Goal: Find contact information: Find contact information

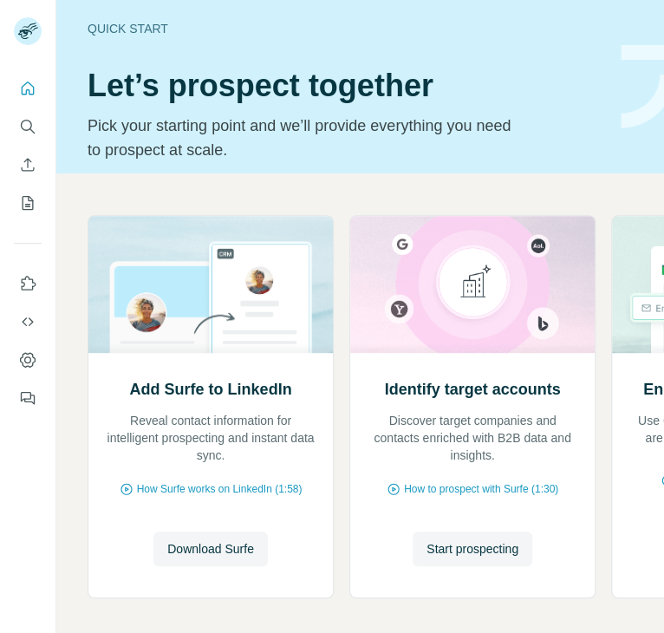
click at [27, 123] on icon "Search" at bounding box center [27, 126] width 17 height 17
click at [23, 127] on icon "Search" at bounding box center [27, 126] width 17 height 17
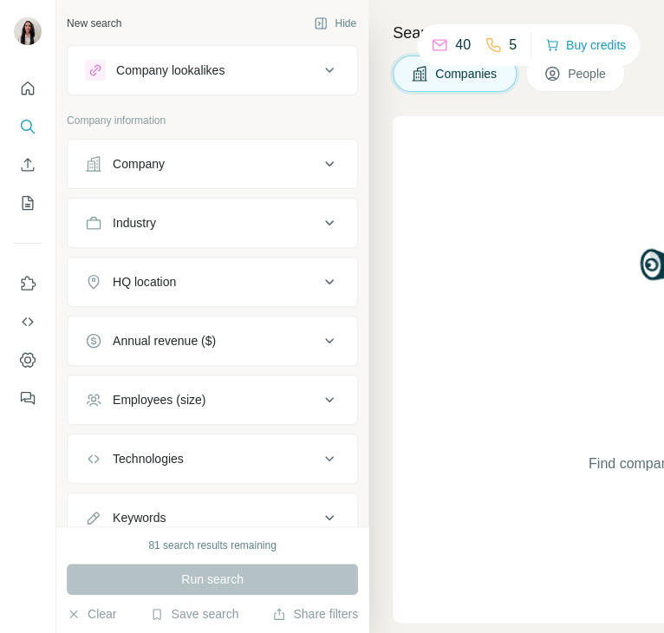
click at [130, 170] on div "Company" at bounding box center [139, 163] width 52 height 17
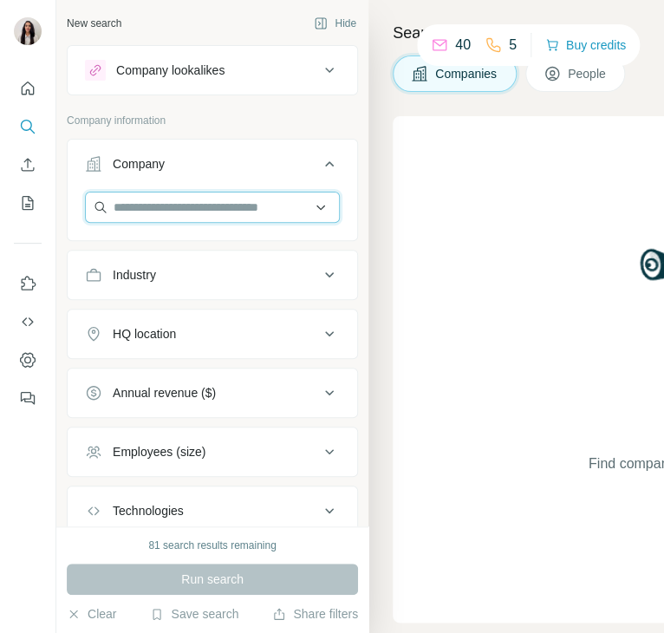
click at [148, 208] on input "text" at bounding box center [212, 207] width 255 height 31
paste input "**********"
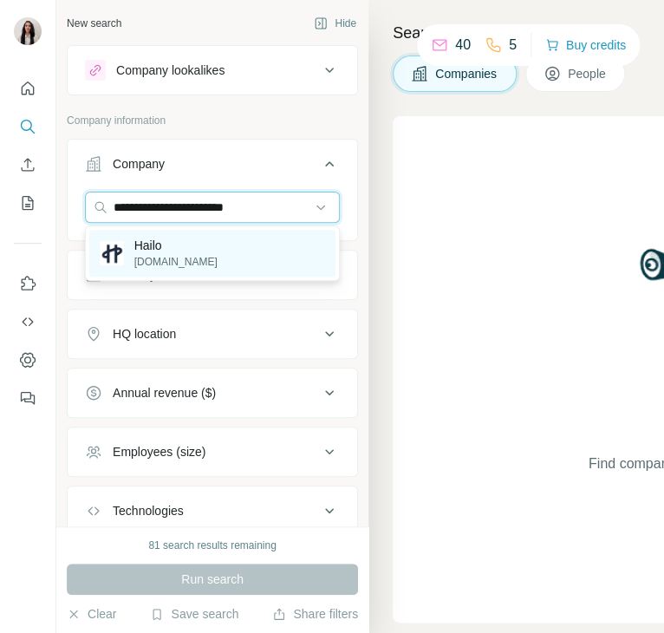
type input "**********"
click at [166, 265] on p "[DOMAIN_NAME]" at bounding box center [175, 262] width 83 height 16
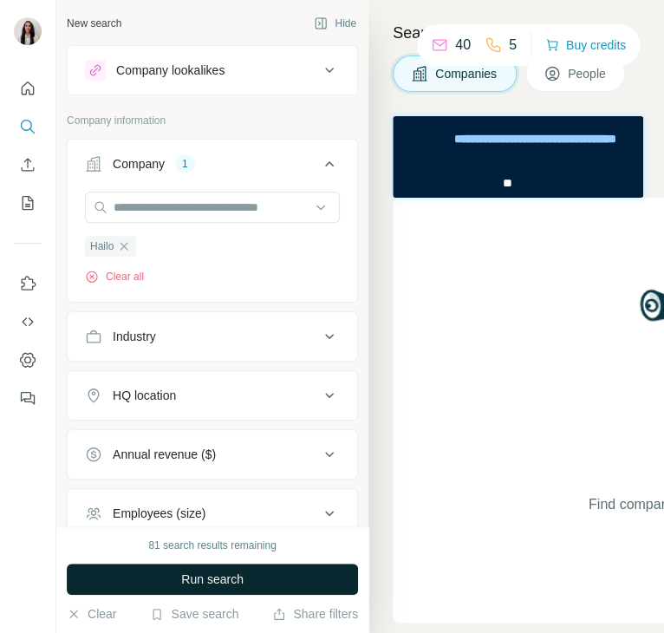
click at [223, 581] on span "Run search" at bounding box center [212, 578] width 62 height 17
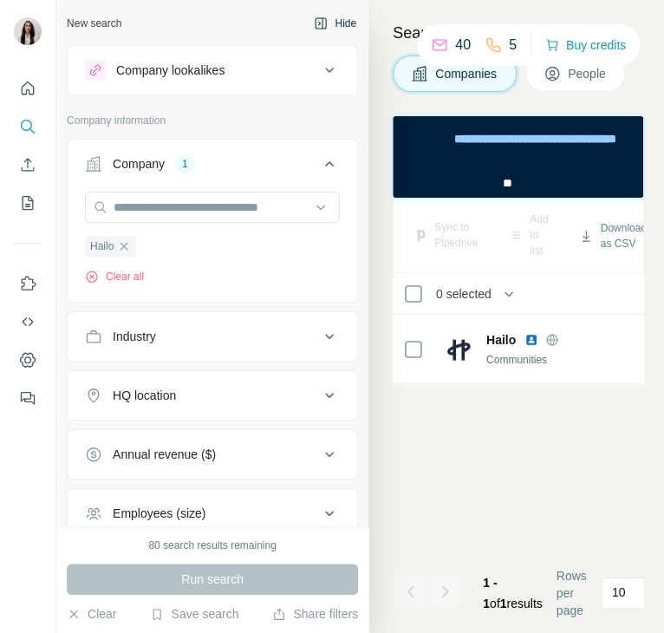
click at [329, 26] on button "Hide" at bounding box center [335, 23] width 67 height 26
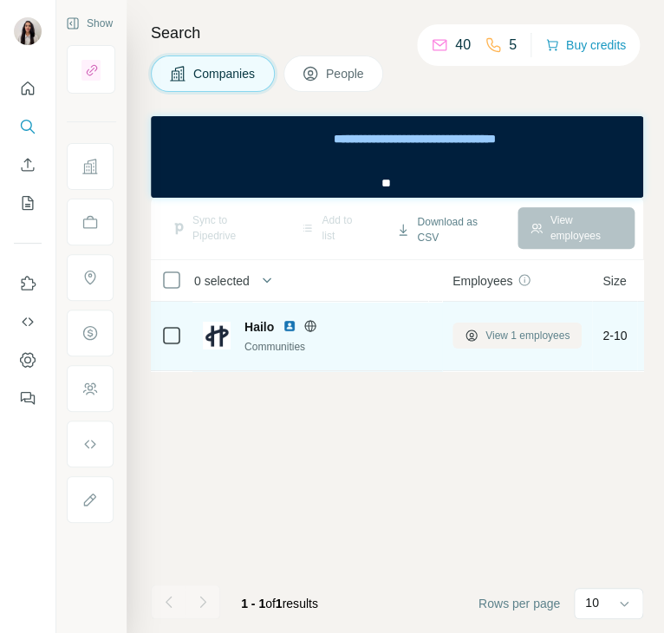
click at [475, 329] on icon at bounding box center [471, 335] width 14 height 14
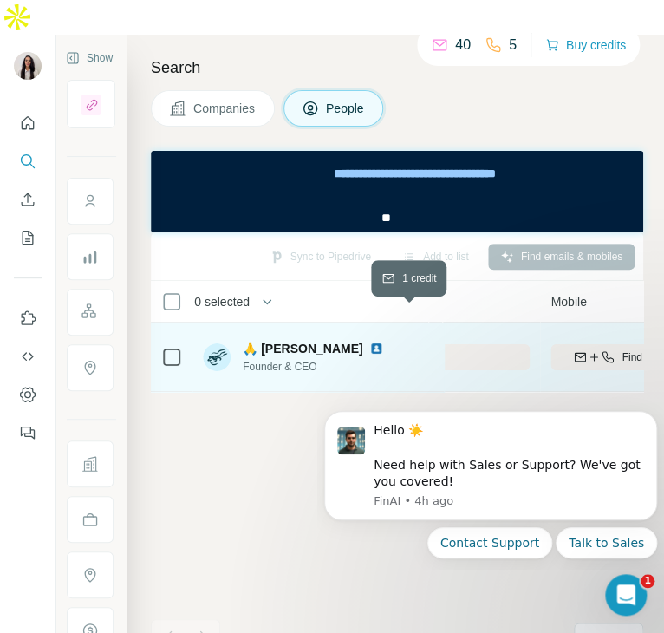
scroll to position [0, 392]
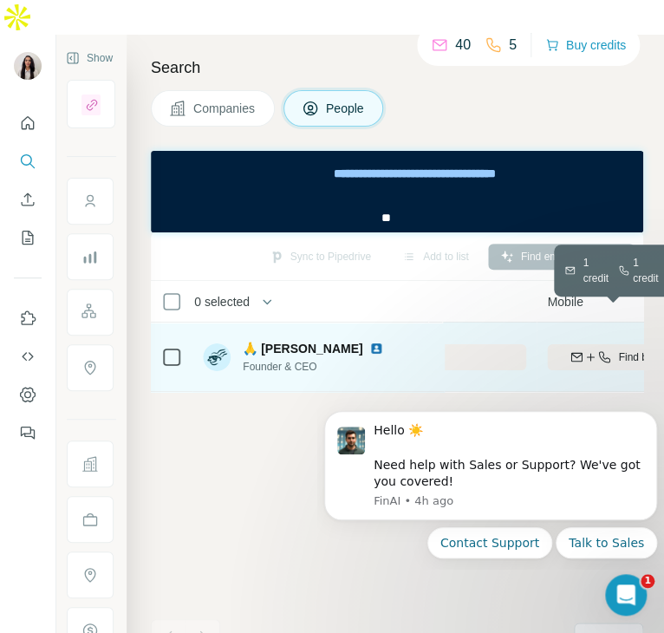
click at [588, 350] on icon "button" at bounding box center [590, 357] width 14 height 14
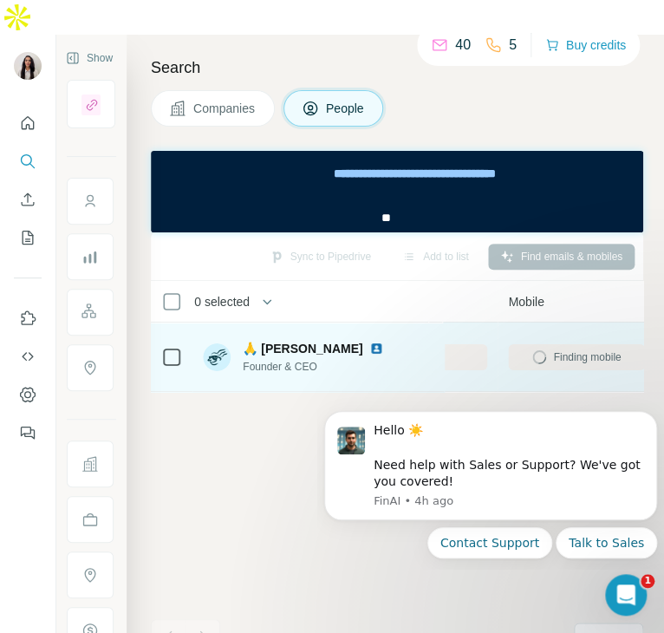
scroll to position [0, 430]
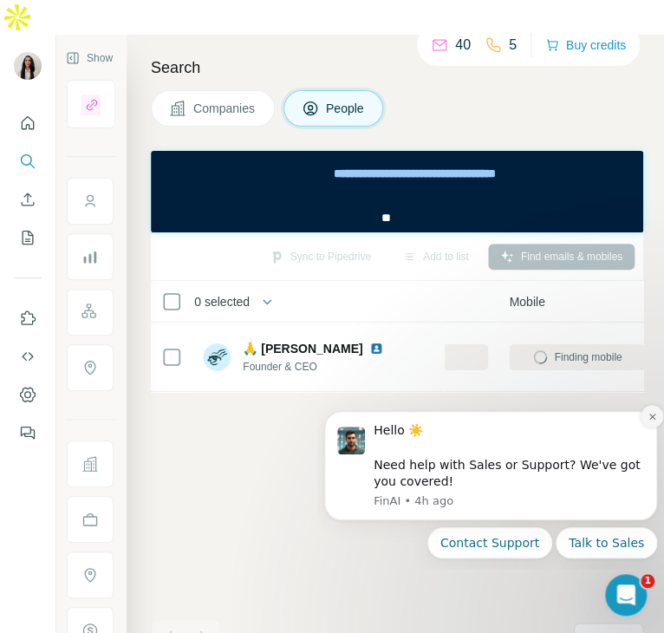
click at [647, 420] on icon "Dismiss notification" at bounding box center [652, 417] width 10 height 10
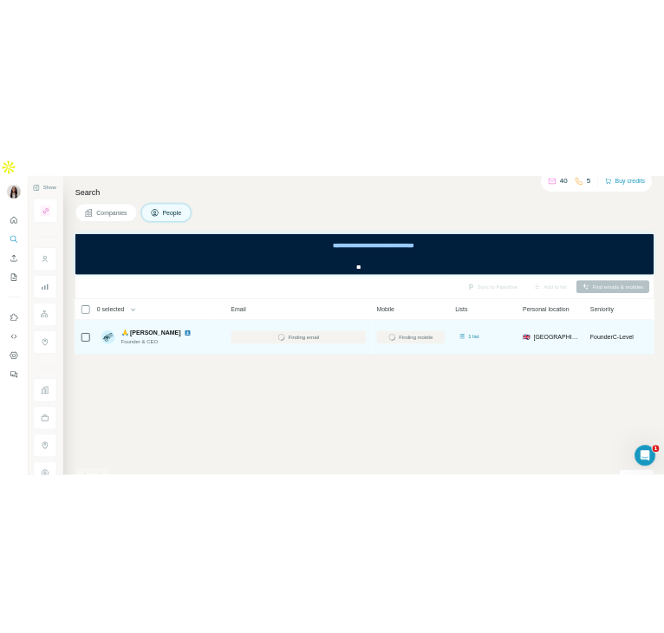
scroll to position [0, 183]
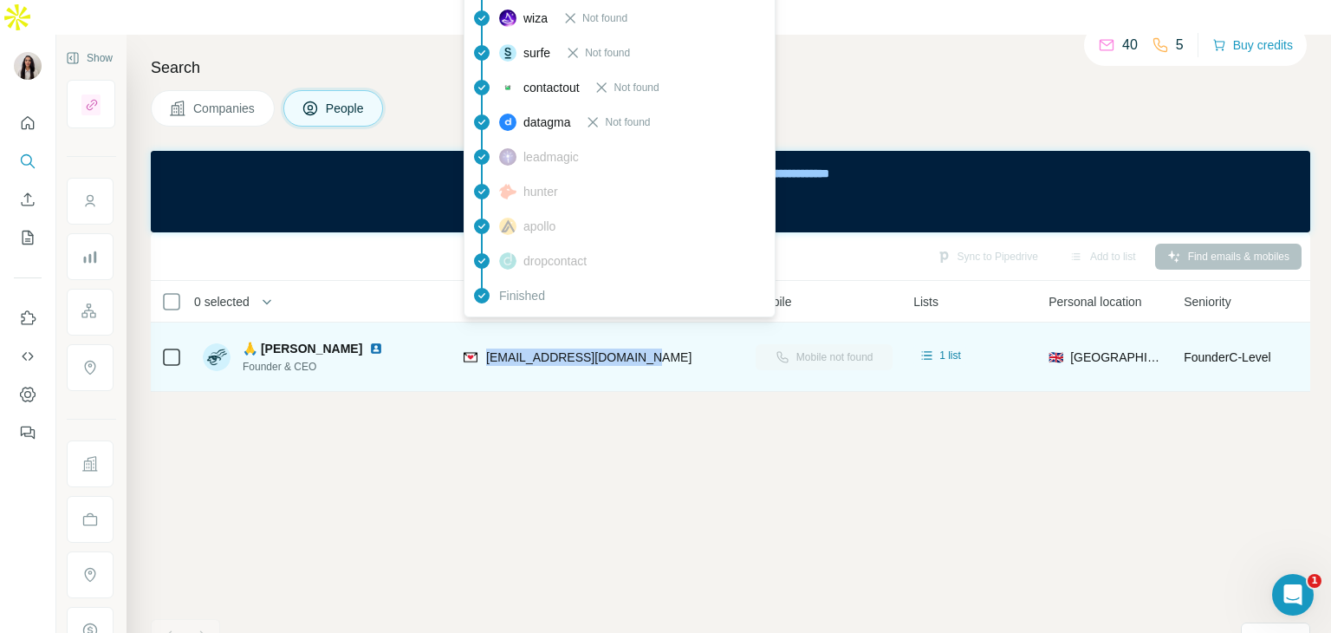
drag, startPoint x: 635, startPoint y: 320, endPoint x: 483, endPoint y: 326, distance: 152.6
click at [483, 333] on div "[EMAIL_ADDRESS][DOMAIN_NAME]" at bounding box center [599, 357] width 271 height 48
copy span "[EMAIL_ADDRESS][DOMAIN_NAME]"
